Goal: Obtain resource: Download file/media

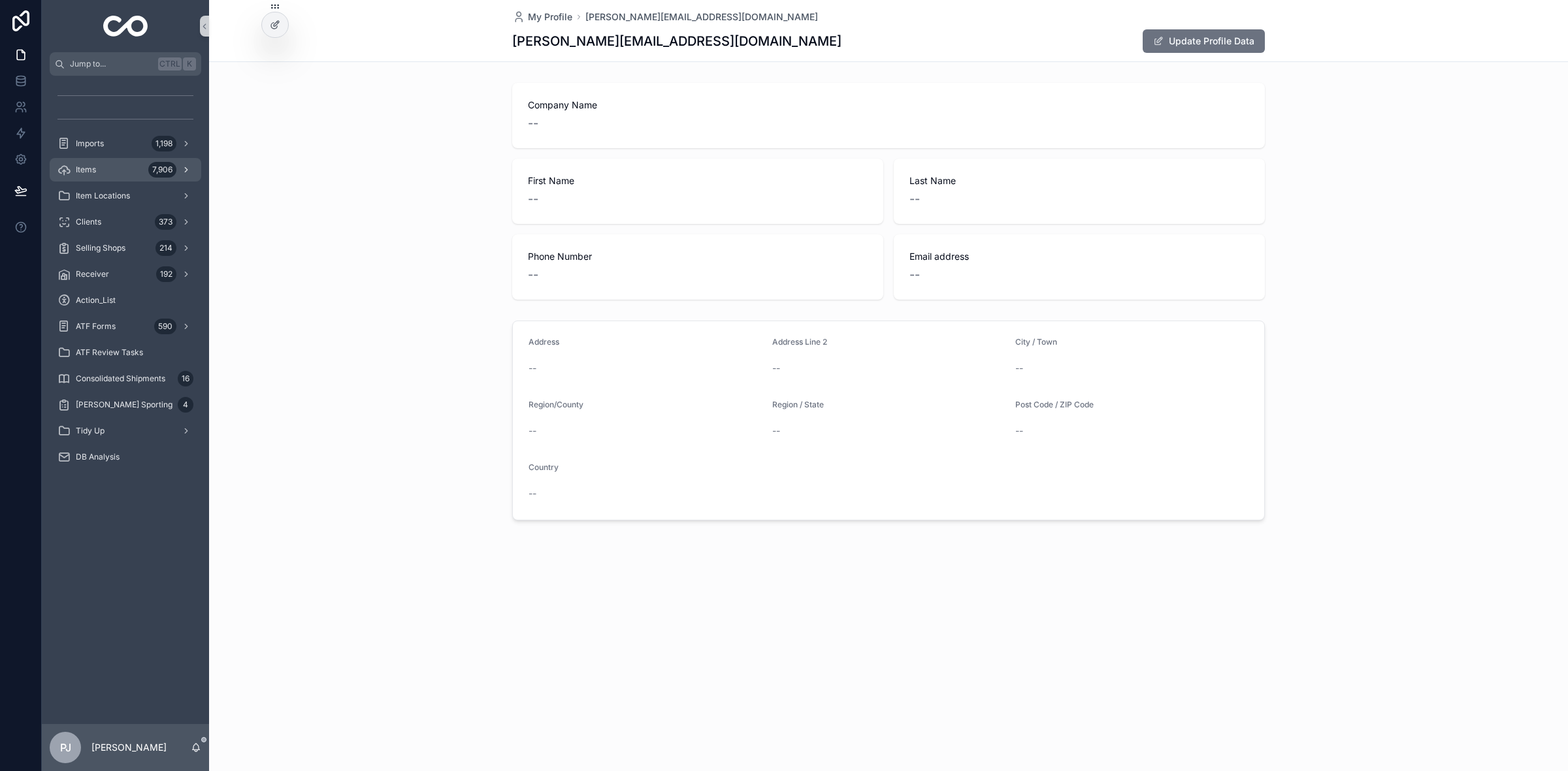
click at [151, 165] on div "7,906" at bounding box center [162, 170] width 28 height 16
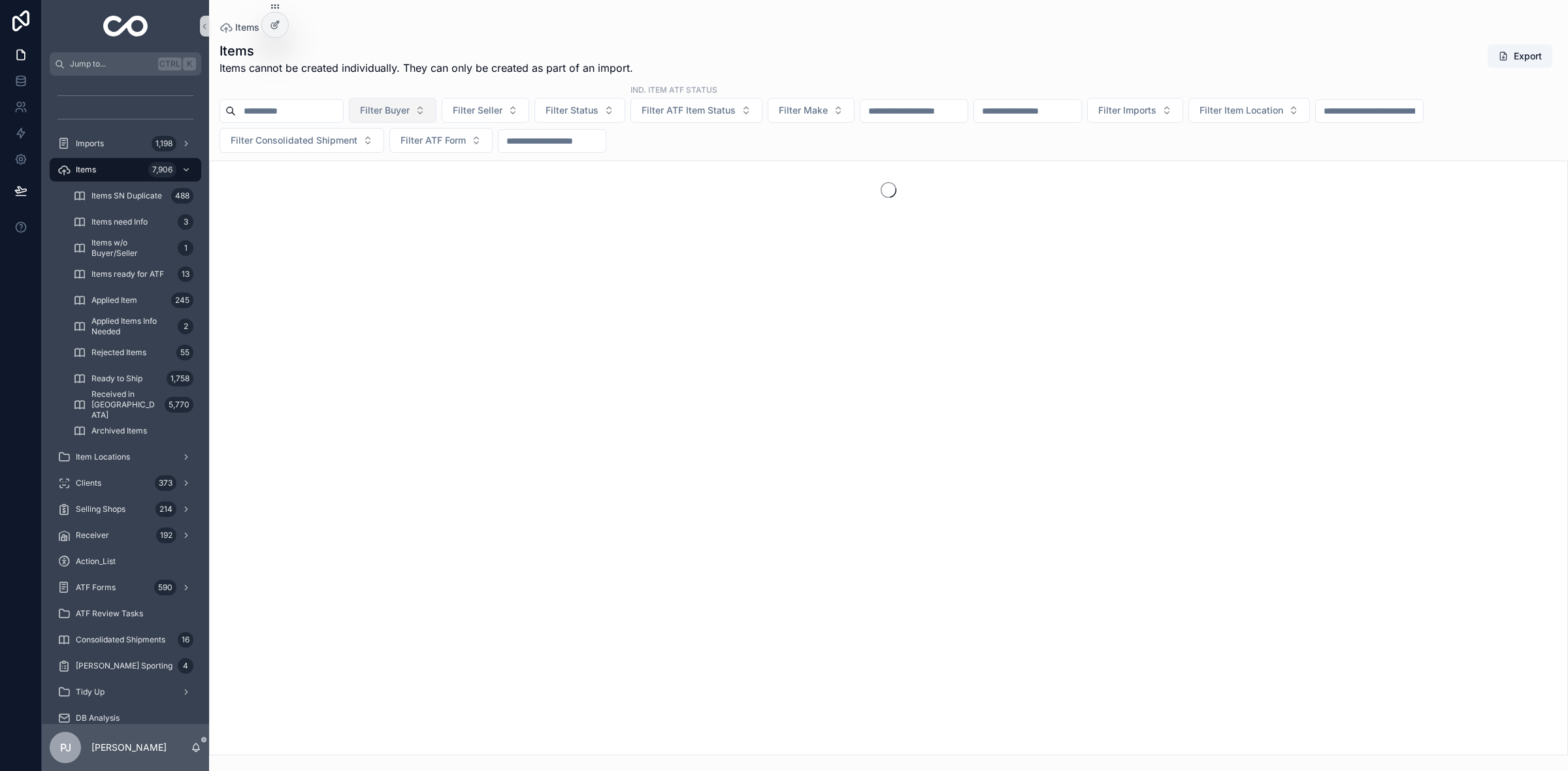
click at [429, 122] on button "Filter Buyer" at bounding box center [393, 110] width 87 height 25
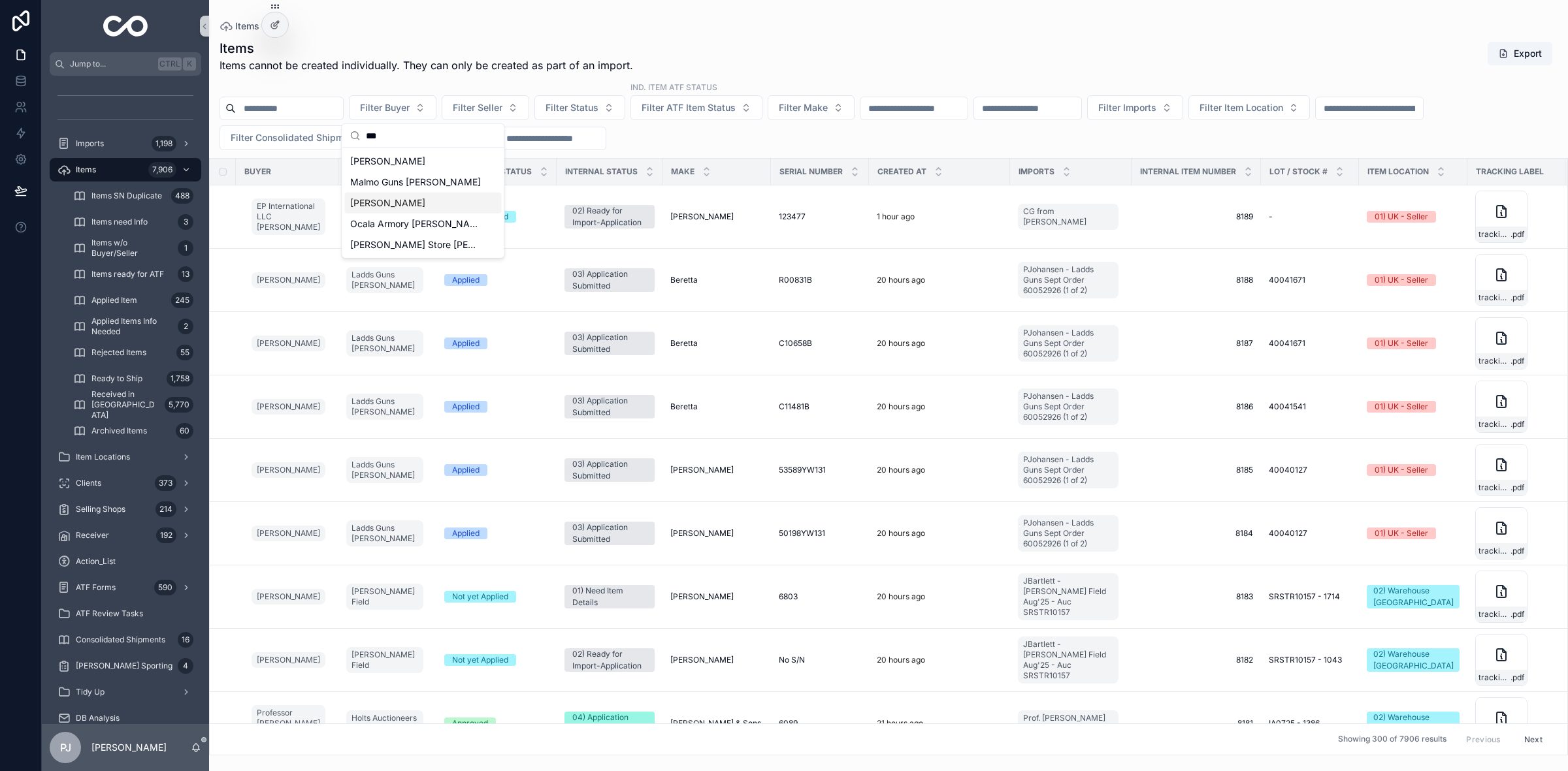
type input "***"
click at [426, 209] on div "[PERSON_NAME]" at bounding box center [423, 202] width 157 height 21
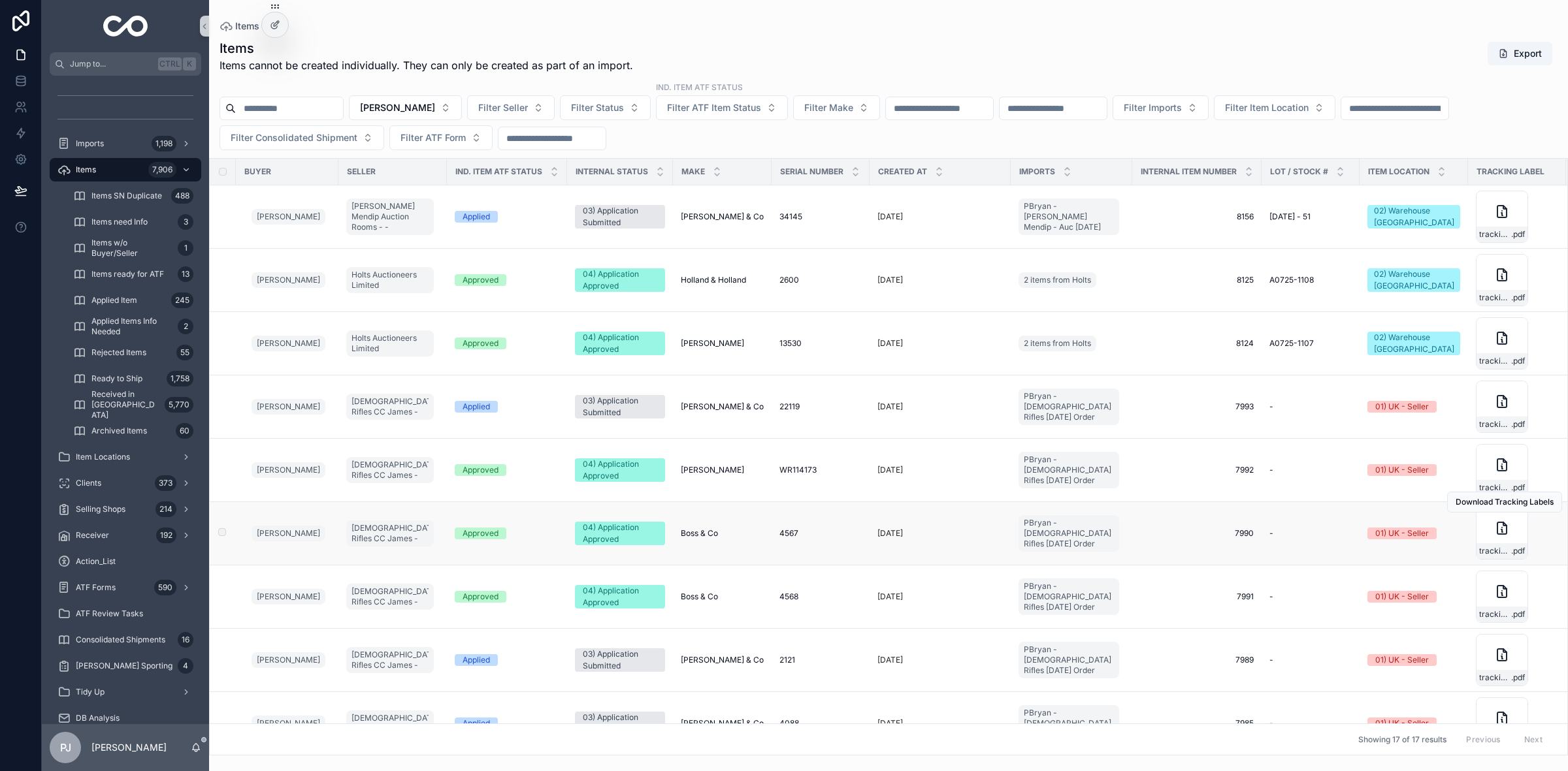
click at [685, 537] on span "Boss & Co" at bounding box center [700, 534] width 37 height 11
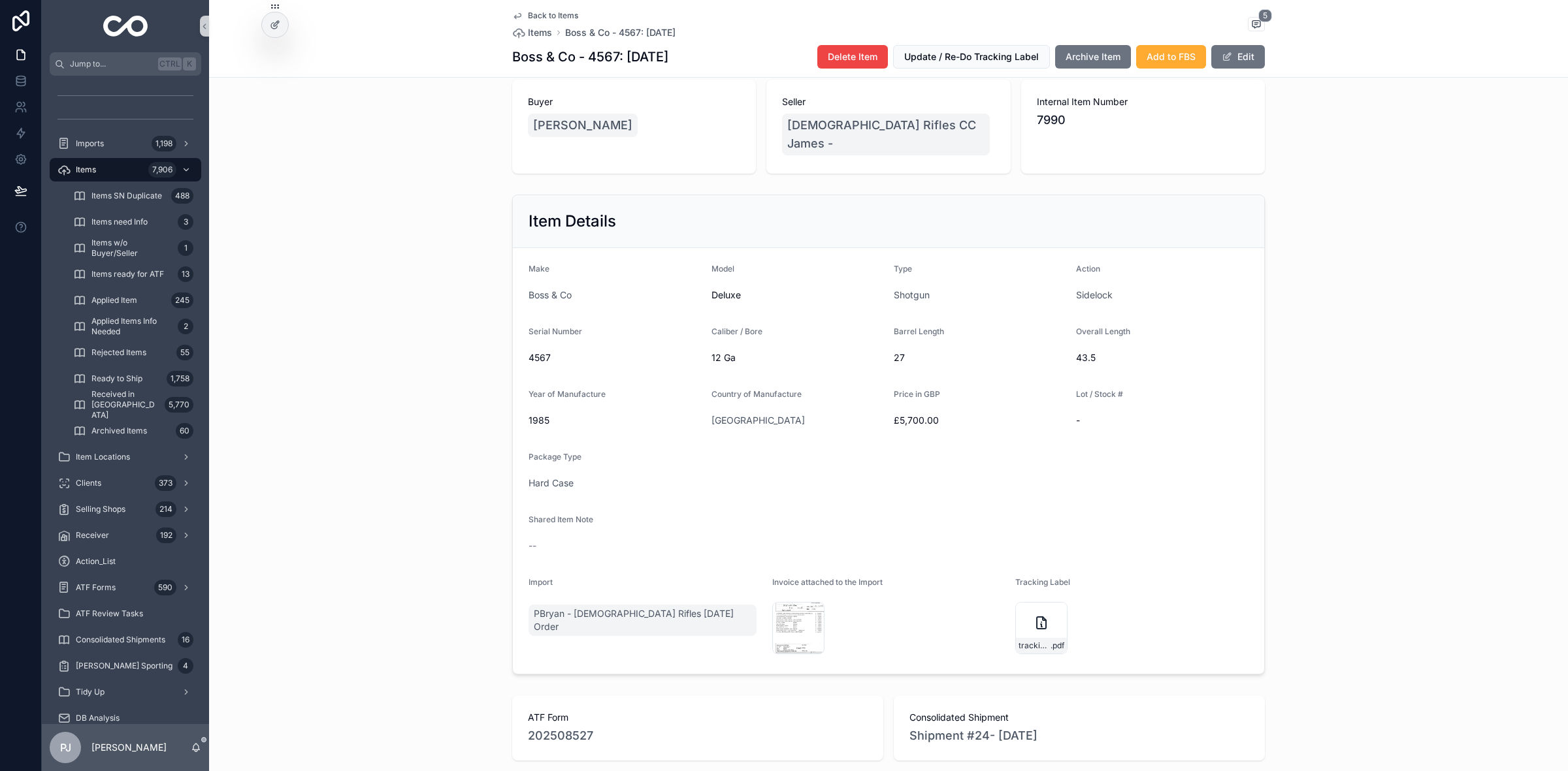
scroll to position [132, 0]
click at [781, 637] on div "Amended-invoice .png" at bounding box center [798, 627] width 52 height 52
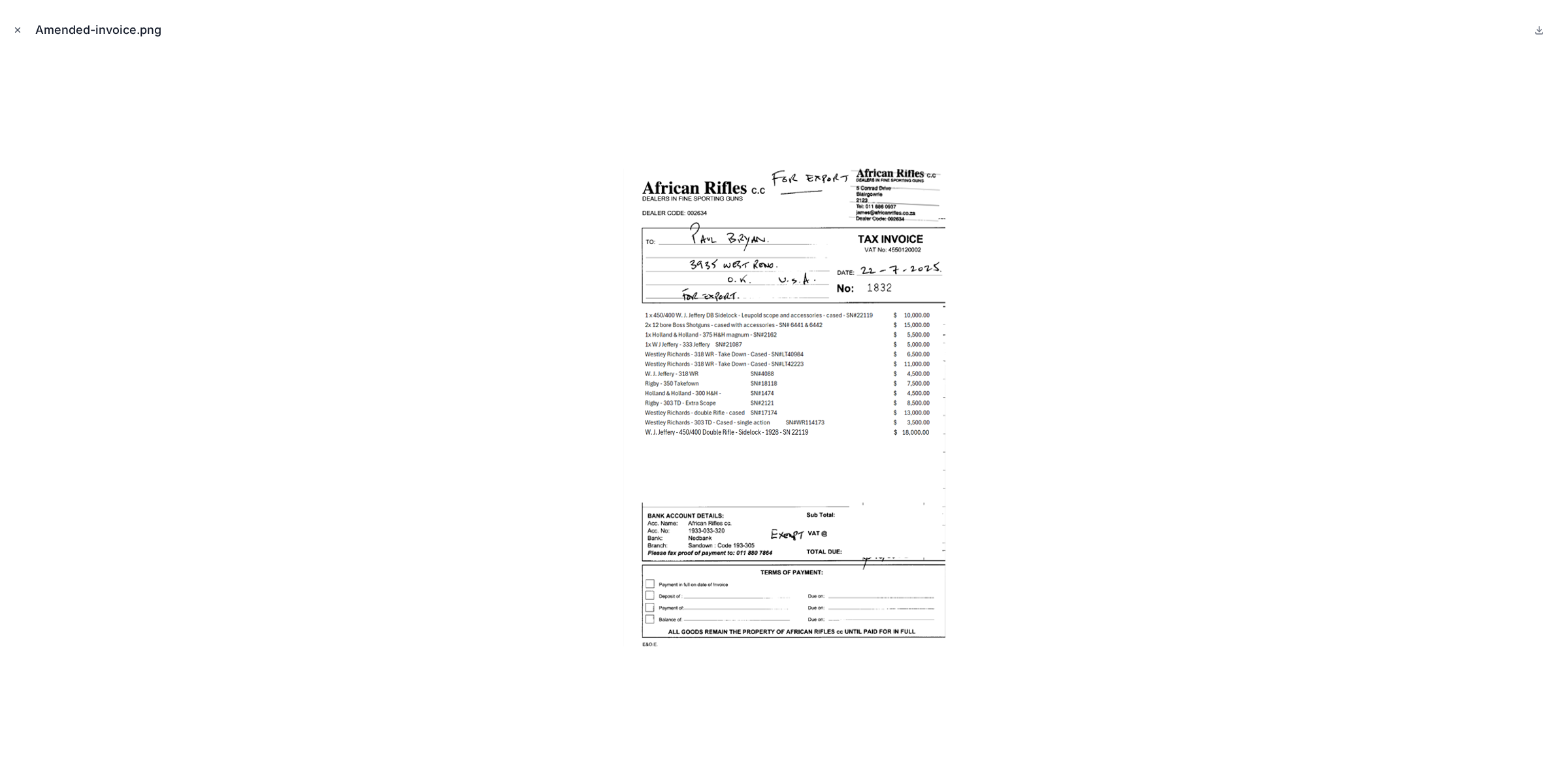
click at [19, 30] on icon "Close modal" at bounding box center [17, 30] width 9 height 9
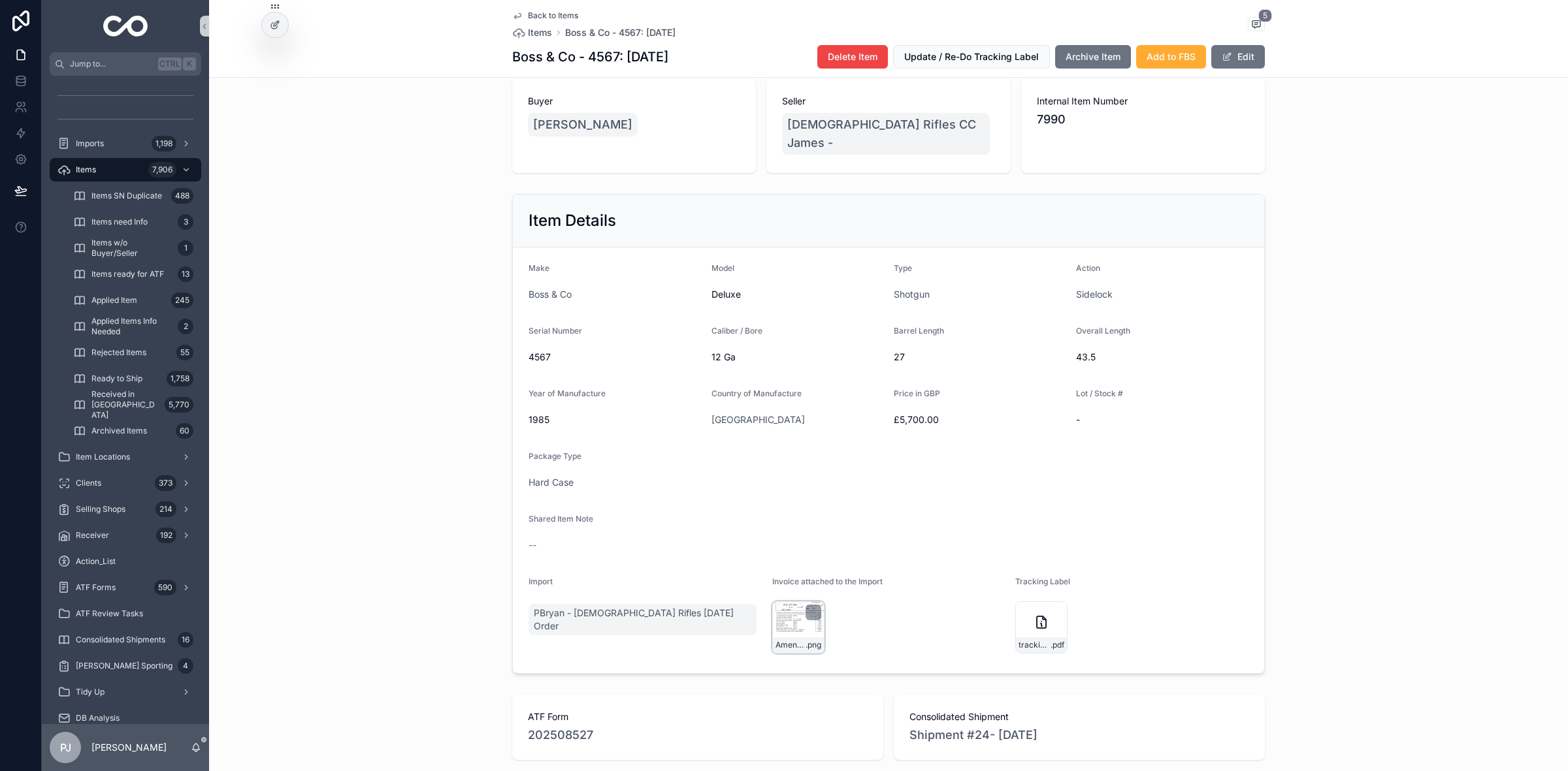
click at [785, 641] on div "Amended-invoice .png" at bounding box center [798, 627] width 52 height 52
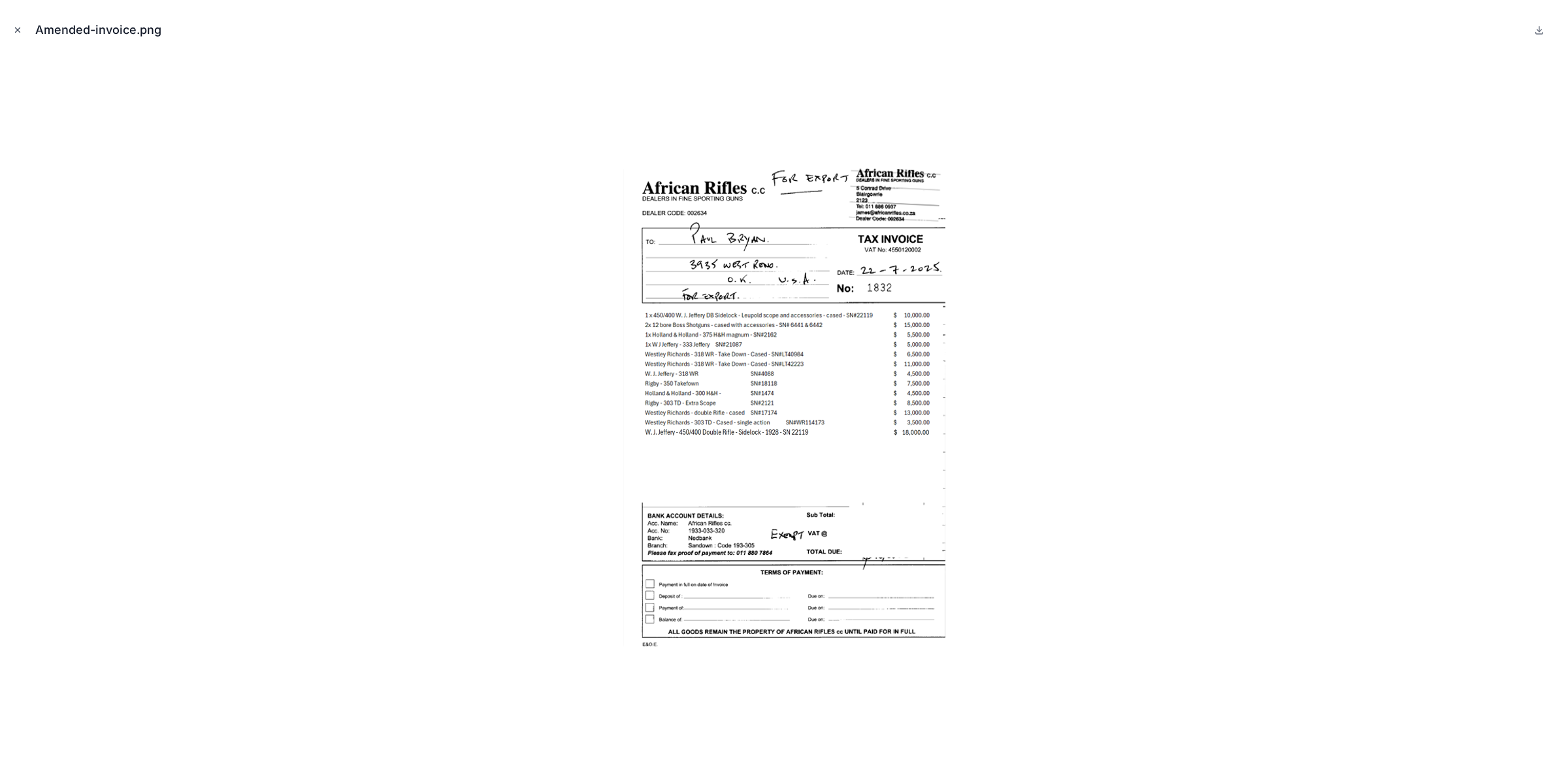
click at [23, 24] on button "Close modal" at bounding box center [18, 30] width 14 height 14
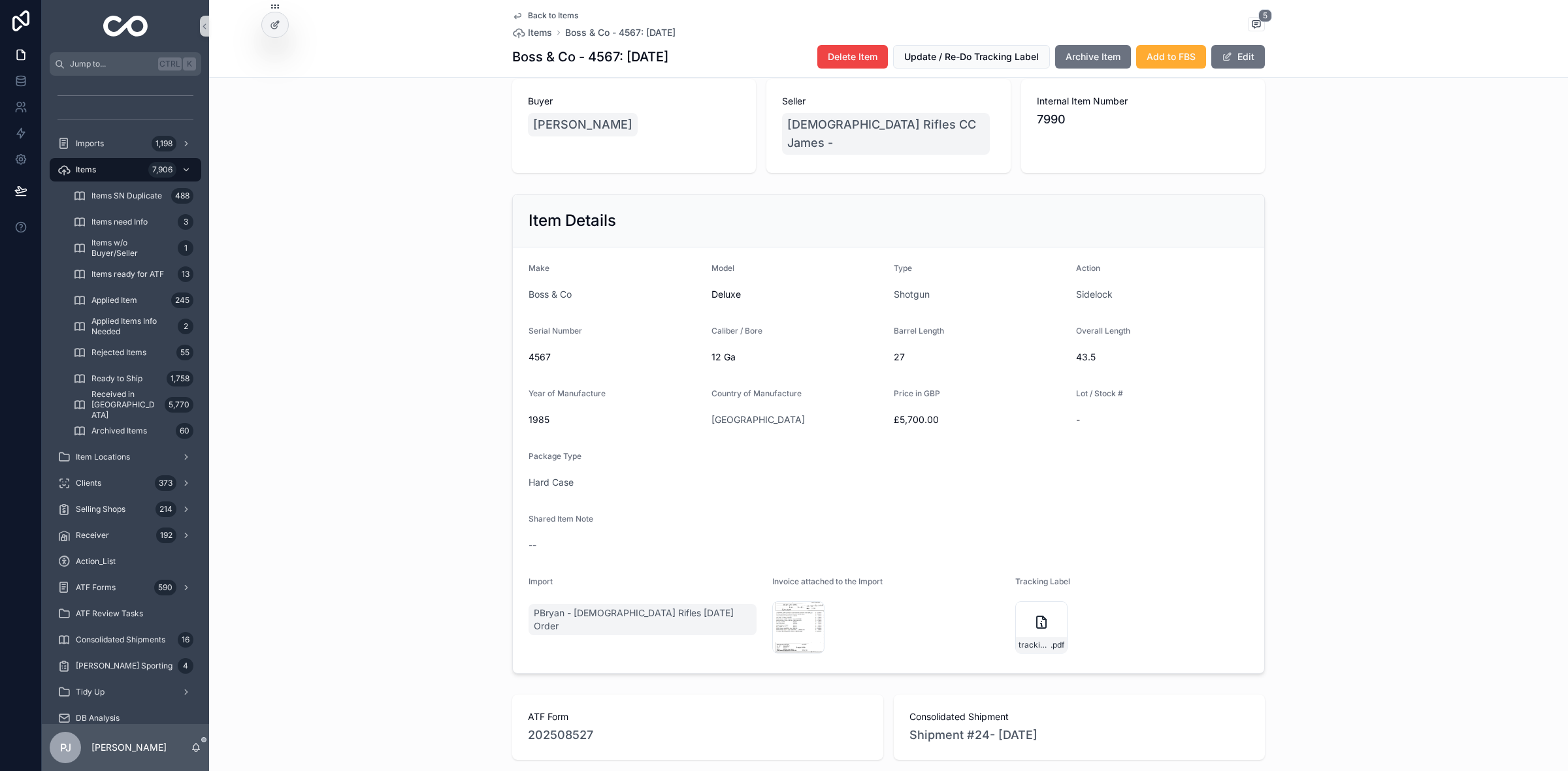
scroll to position [162, 0]
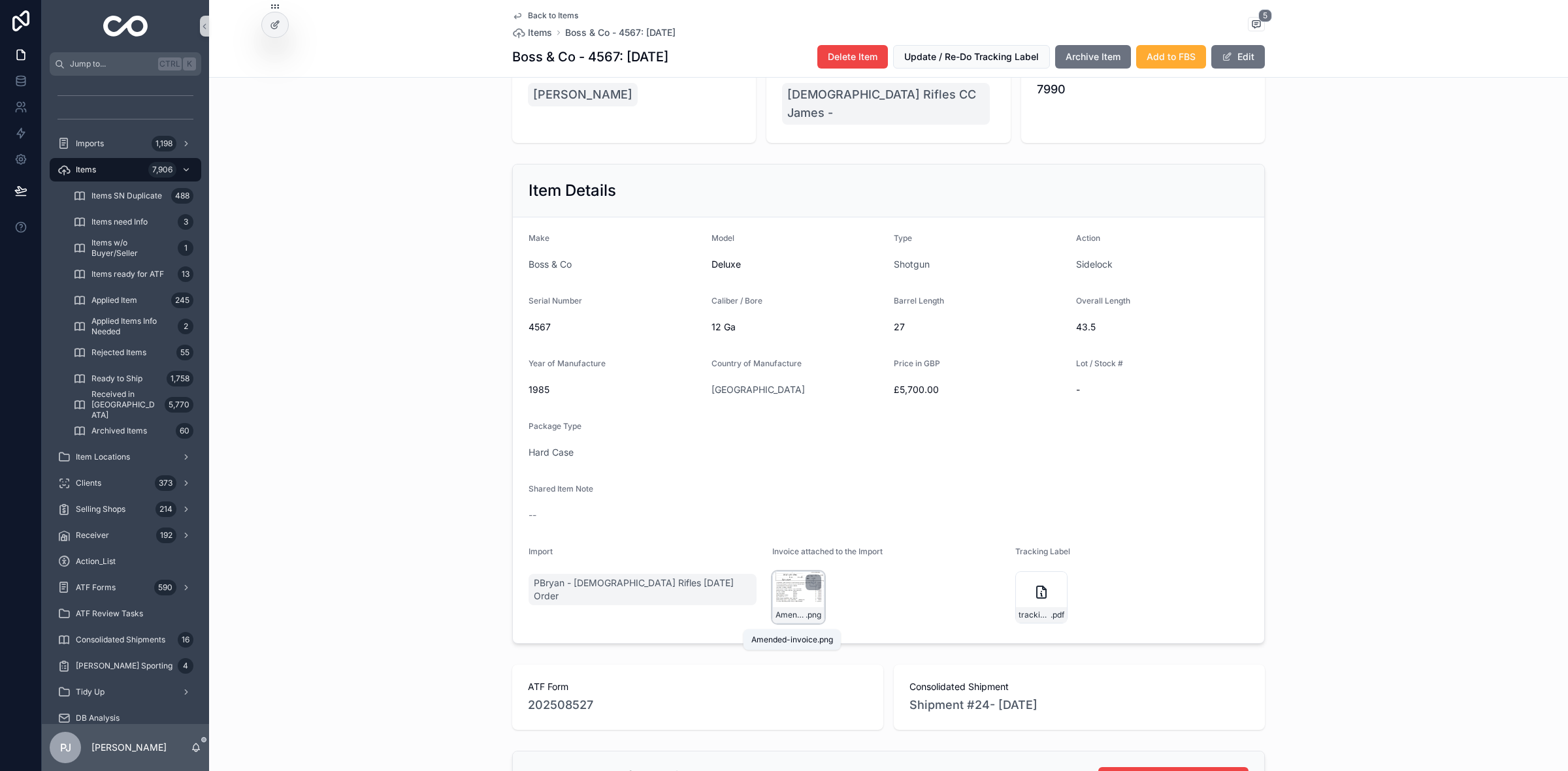
click at [805, 619] on span ".png" at bounding box center [813, 615] width 16 height 11
